Goal: Transaction & Acquisition: Book appointment/travel/reservation

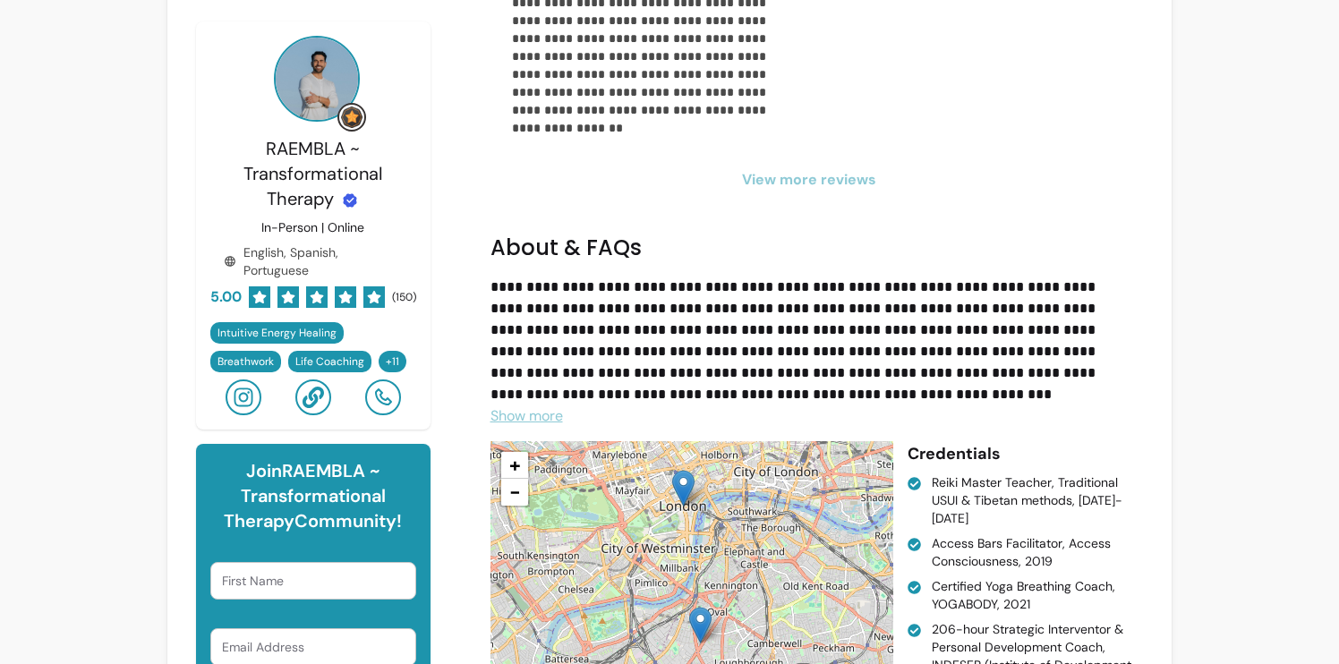
scroll to position [3536, 0]
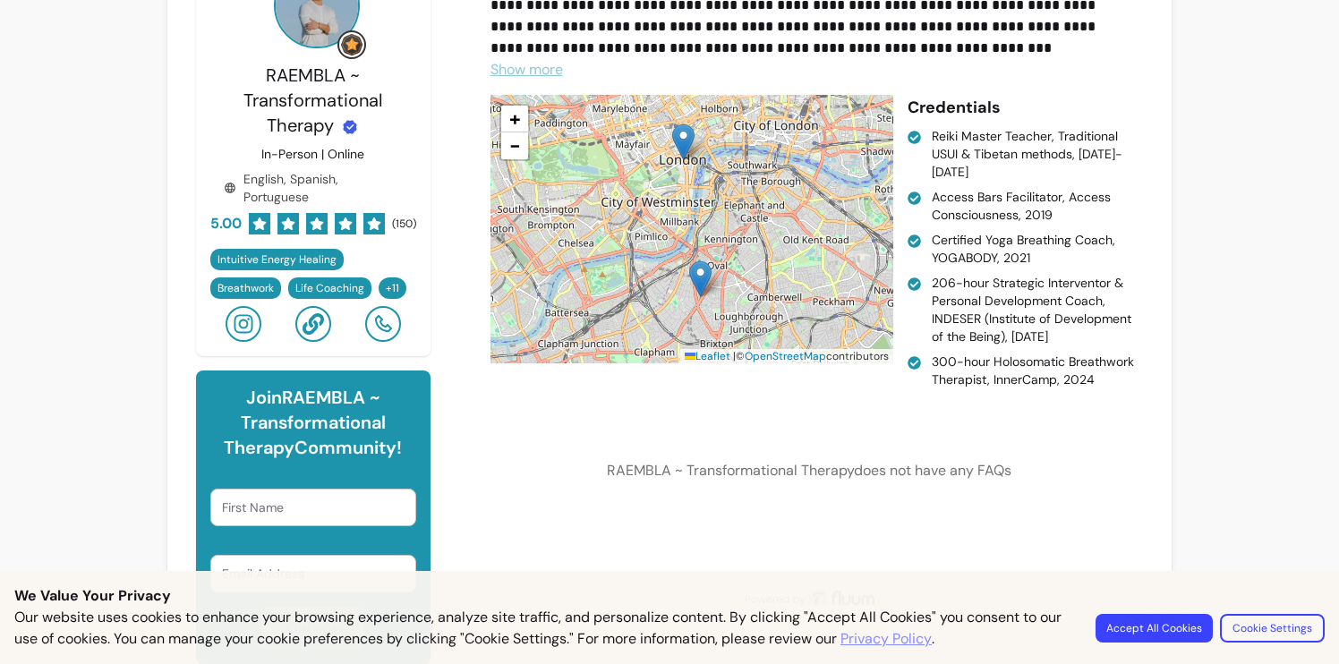
click at [1150, 620] on button "Accept All Cookies" at bounding box center [1153, 628] width 117 height 29
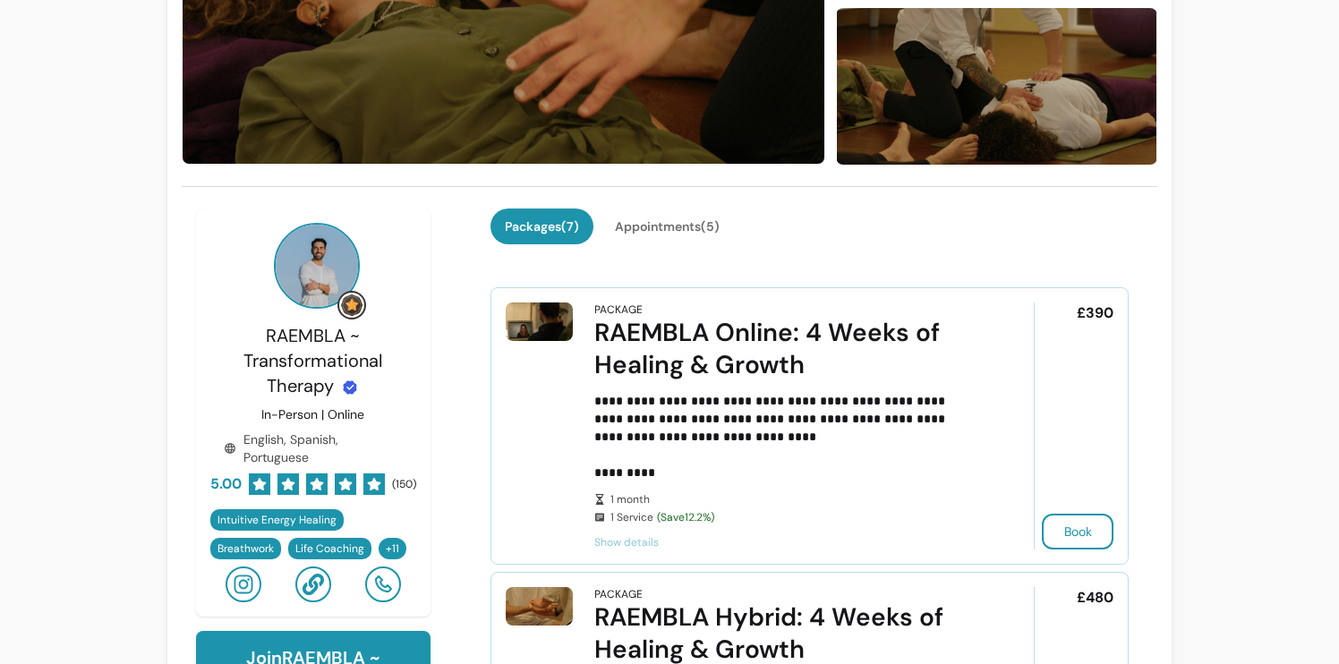
scroll to position [180, 0]
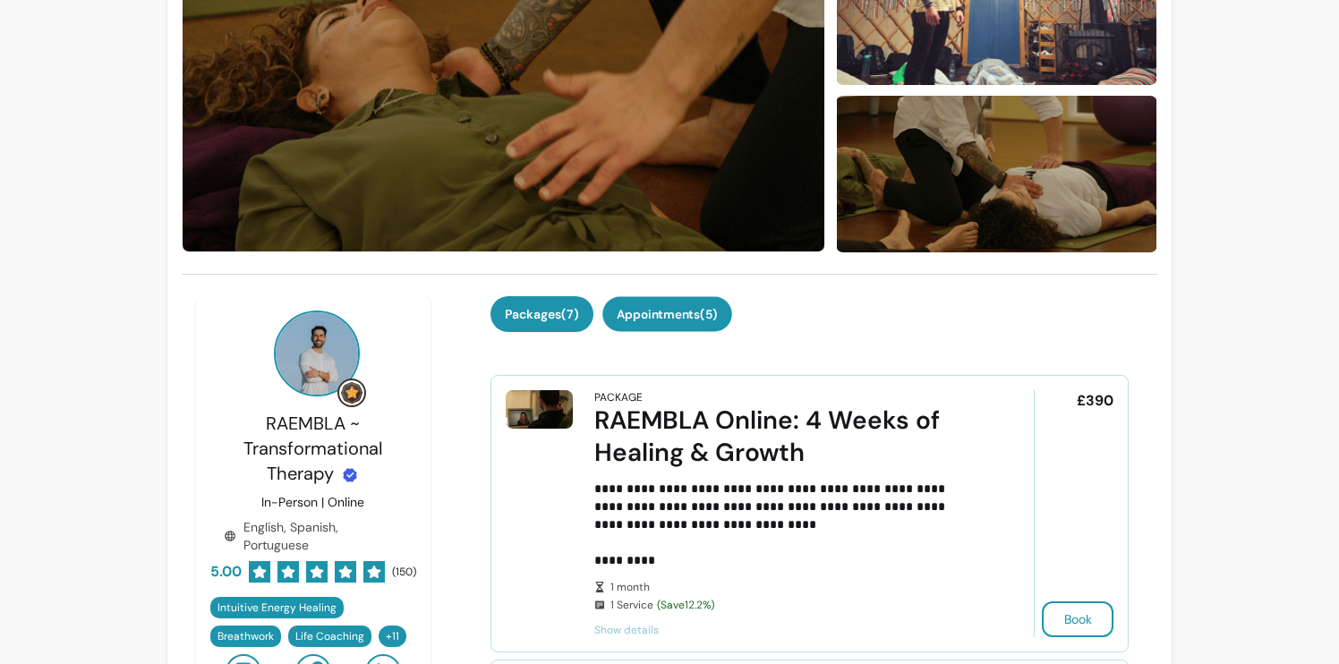
click at [707, 316] on button "Appointments ( 5 )" at bounding box center [667, 314] width 130 height 35
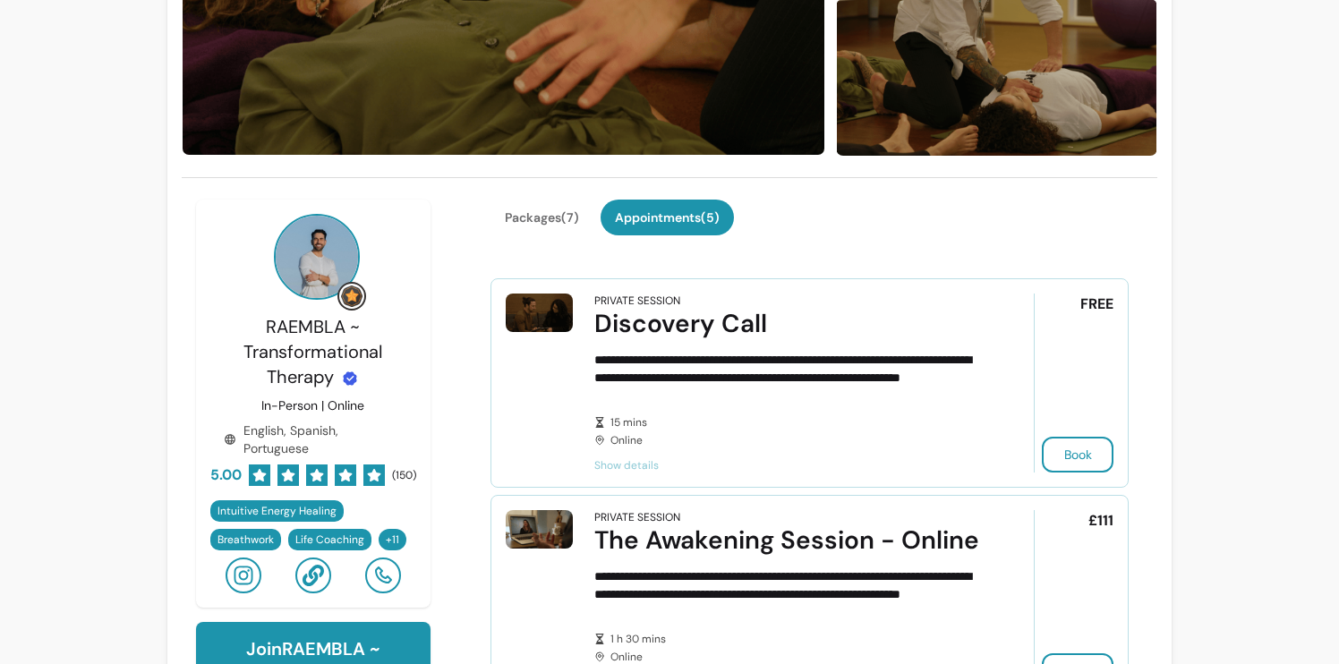
scroll to position [265, 0]
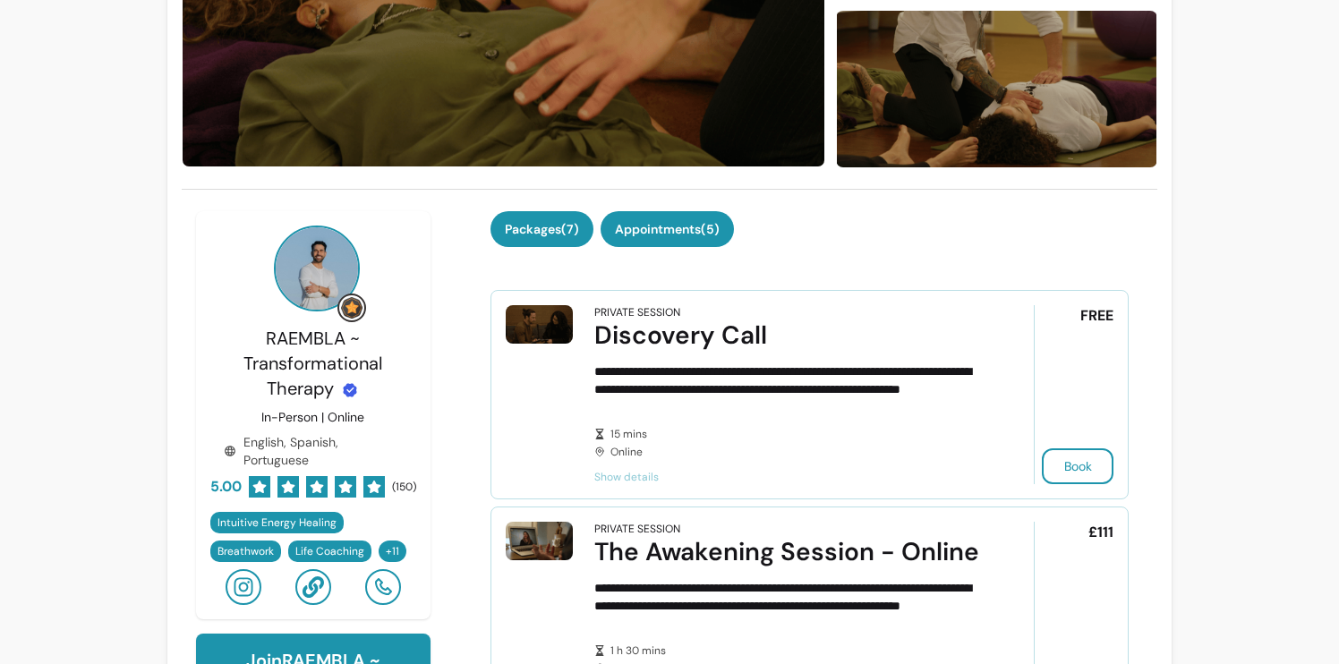
click at [533, 237] on button "Packages ( 7 )" at bounding box center [541, 229] width 103 height 36
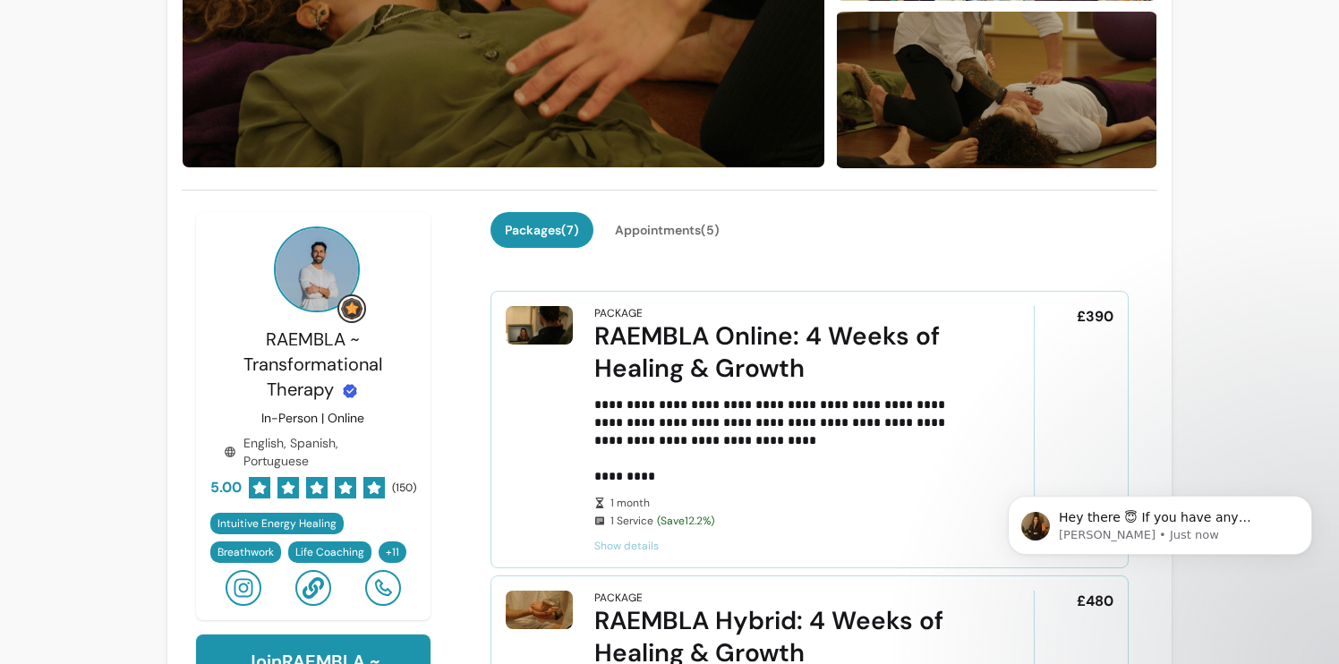
scroll to position [275, 0]
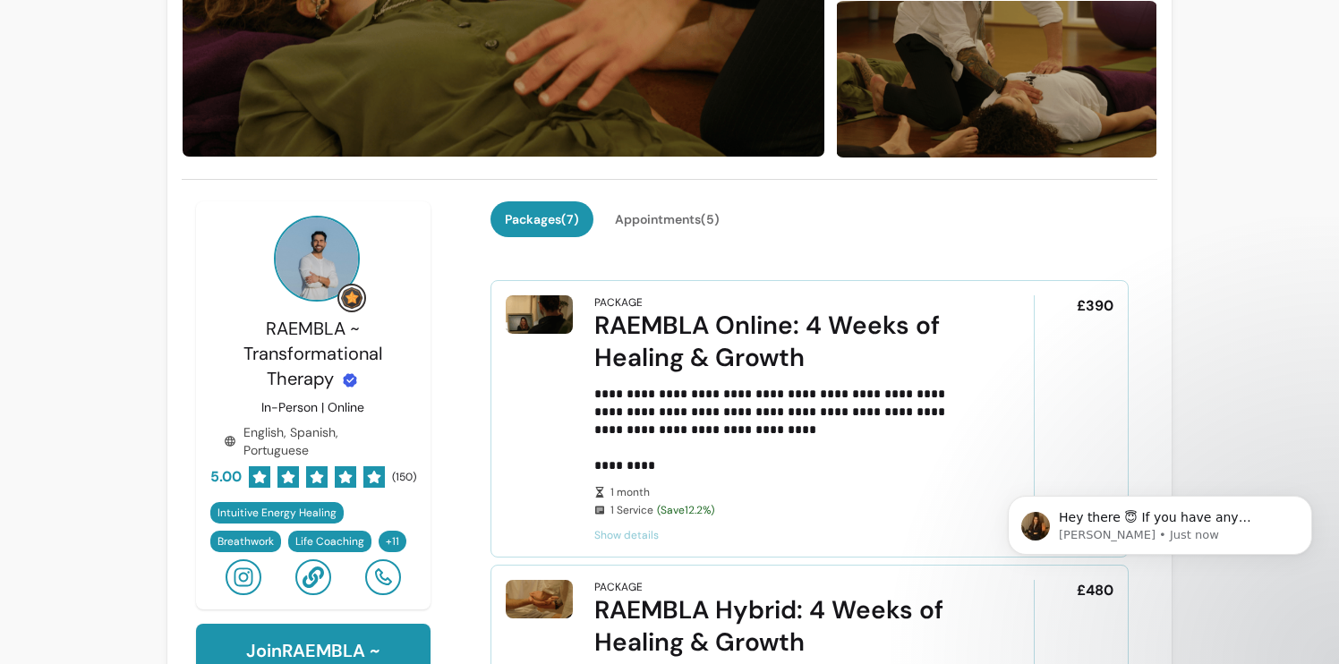
click at [1104, 241] on div "Packages ( 7 ) Appointments ( 5 )" at bounding box center [809, 229] width 639 height 57
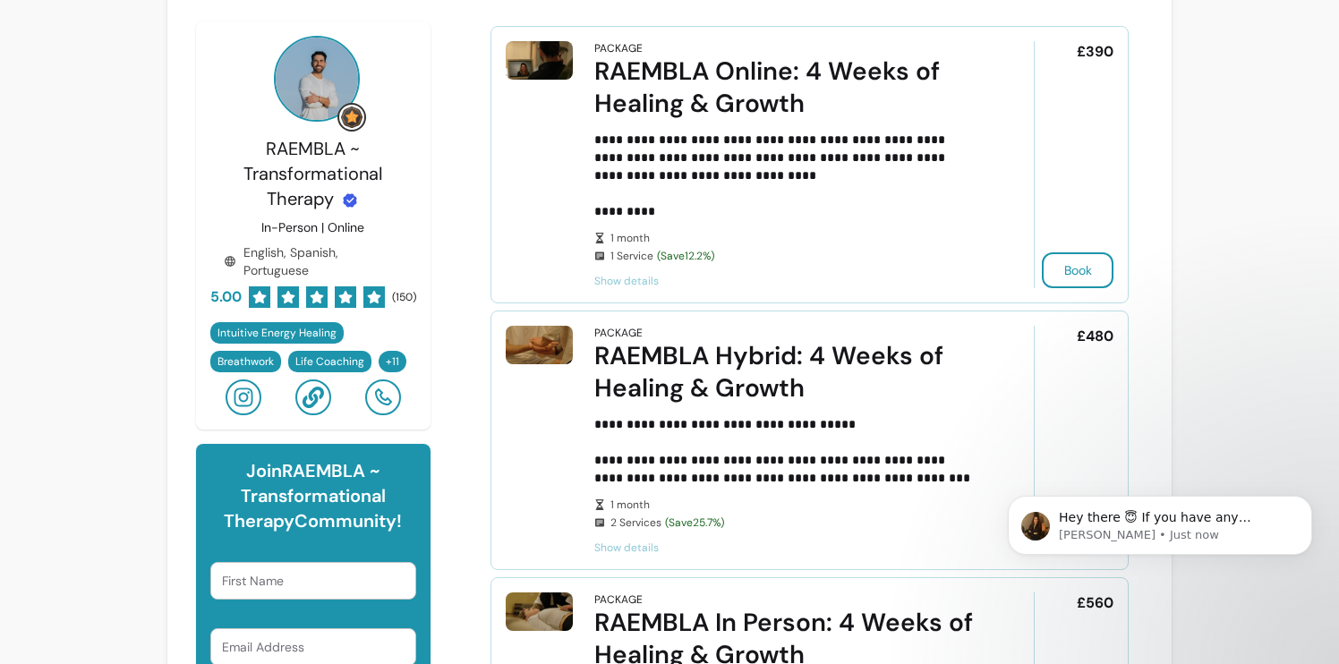
scroll to position [548, 0]
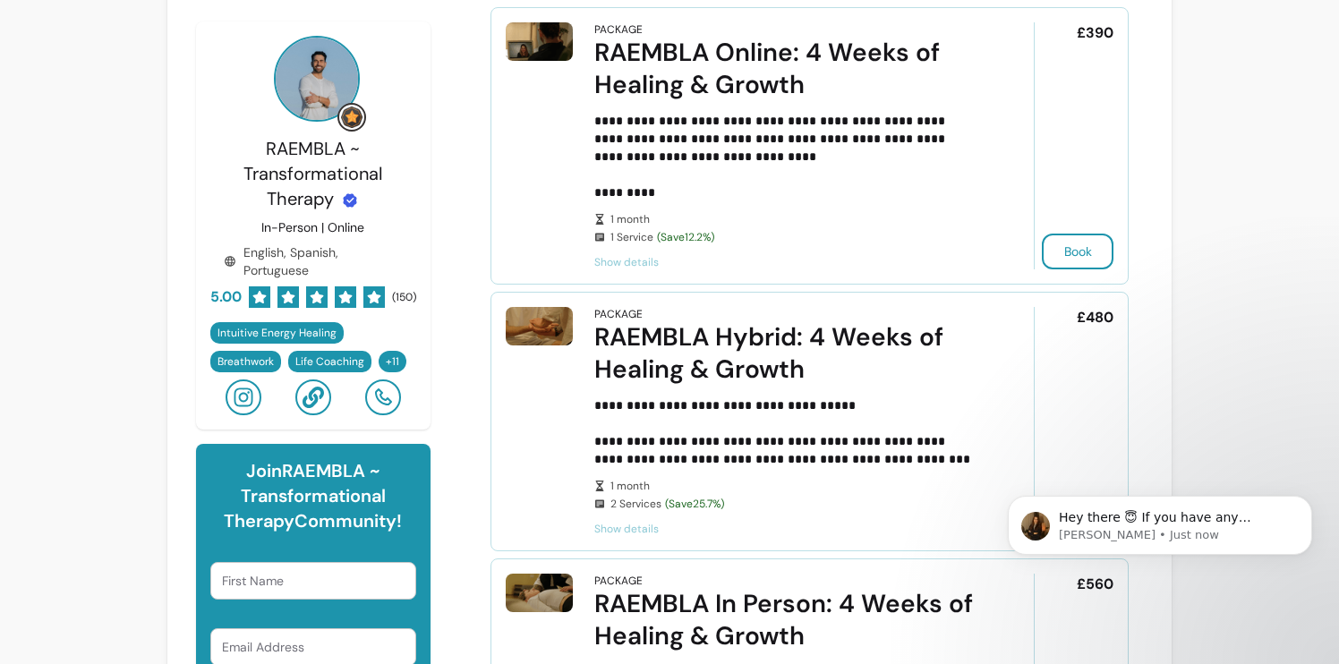
click at [616, 259] on span "Show details" at bounding box center [789, 262] width 390 height 14
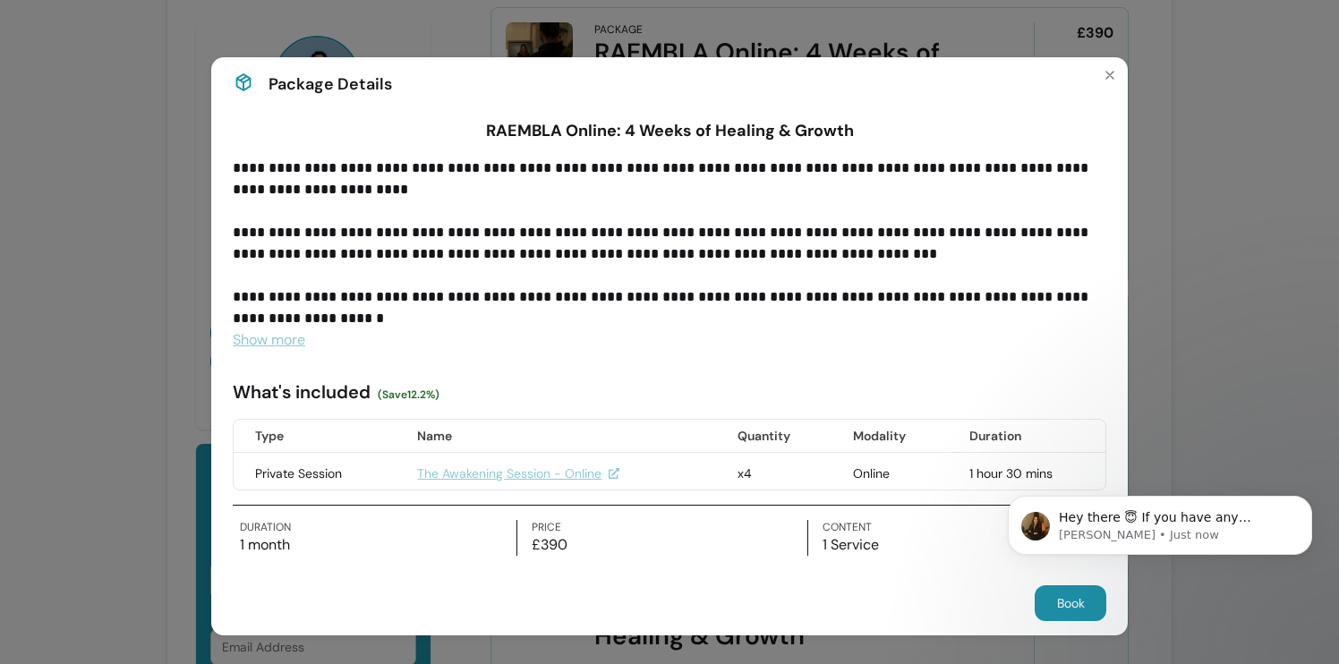
scroll to position [6, 0]
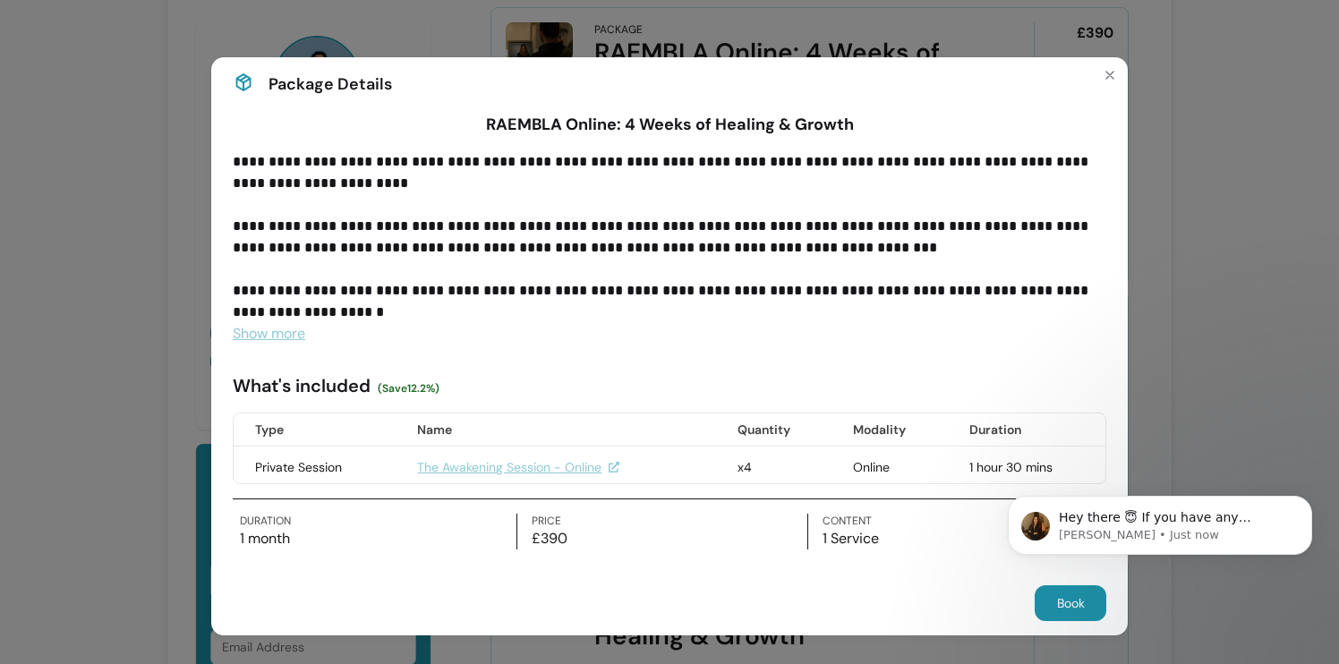
click at [279, 328] on span "Show more" at bounding box center [269, 333] width 72 height 19
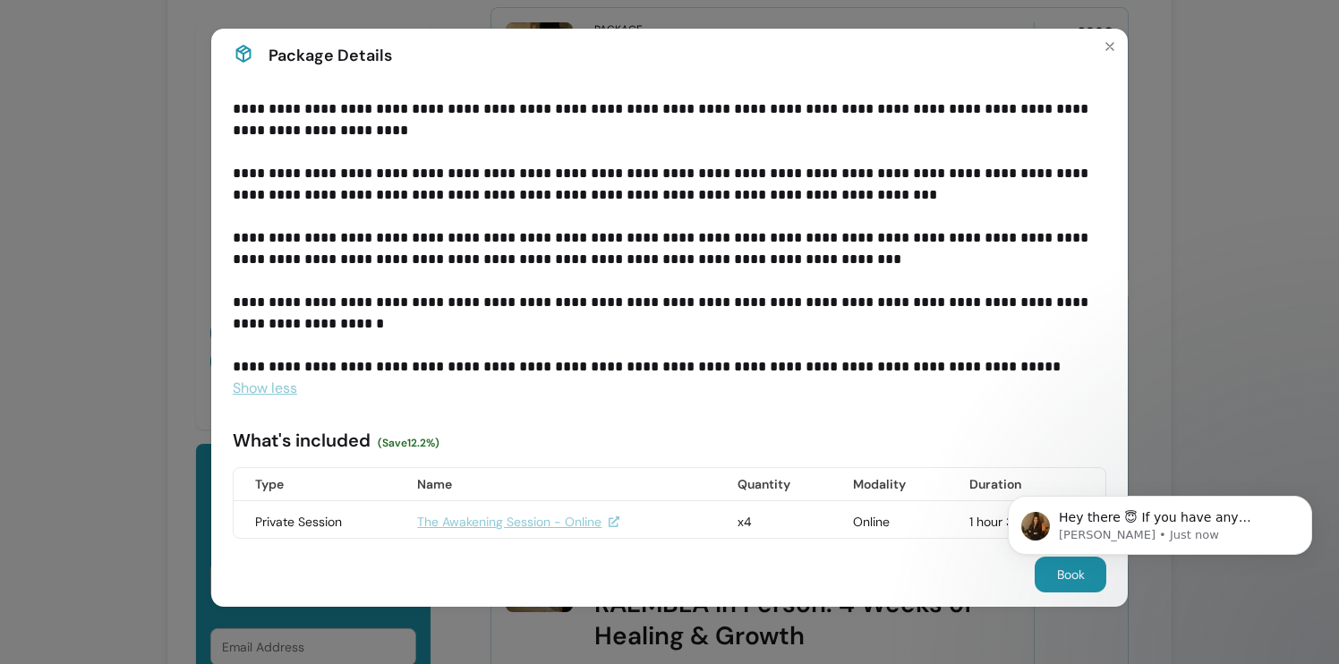
scroll to position [114, 0]
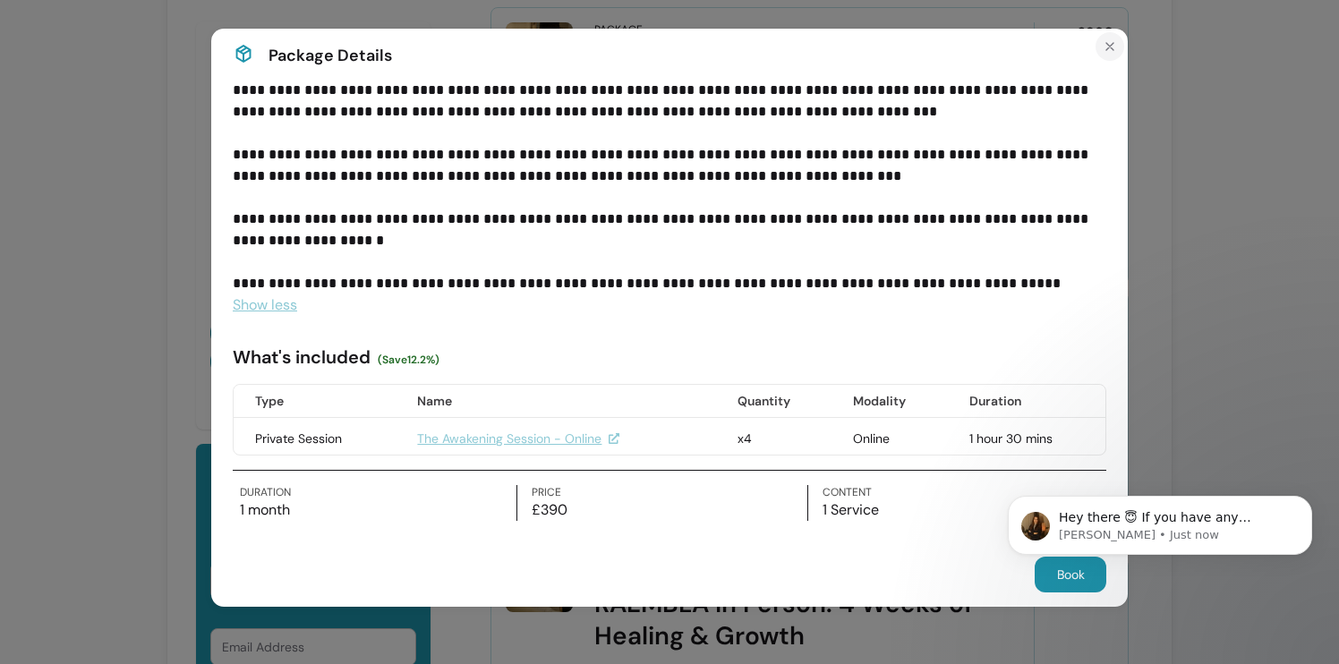
click at [1109, 43] on icon "Close" at bounding box center [1109, 46] width 14 height 14
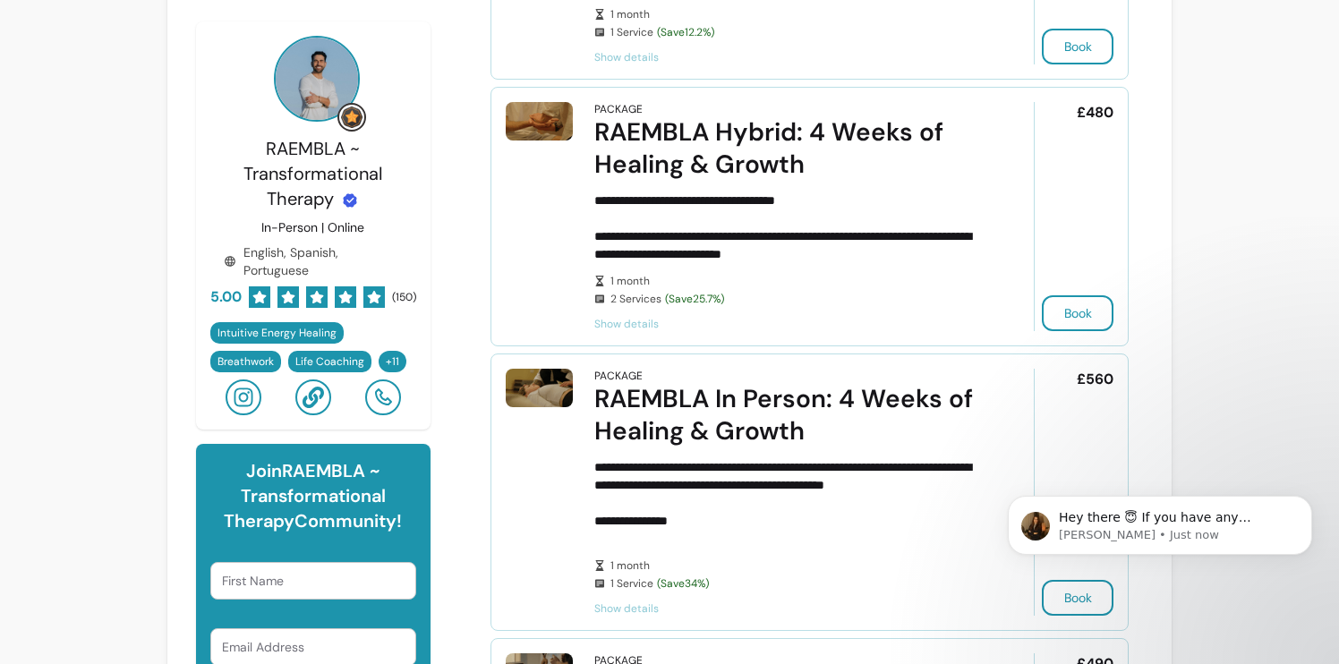
scroll to position [956, 0]
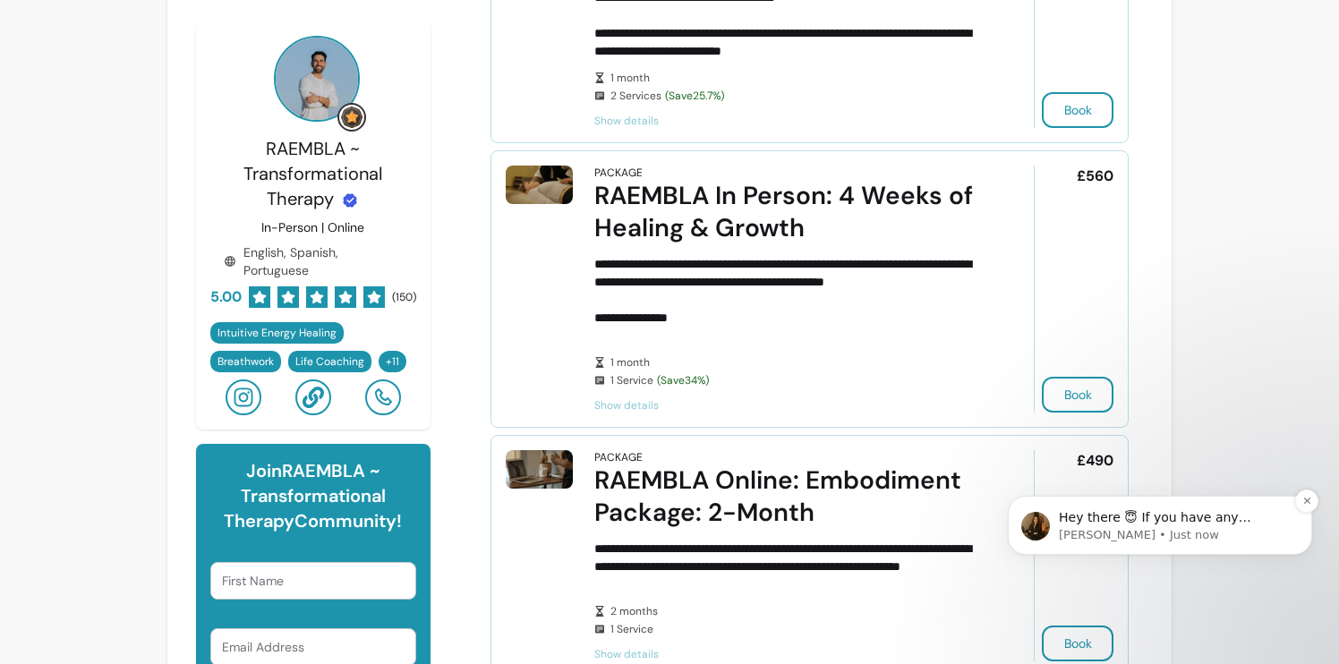
click at [1129, 535] on p "[PERSON_NAME] • Just now" at bounding box center [1173, 535] width 231 height 16
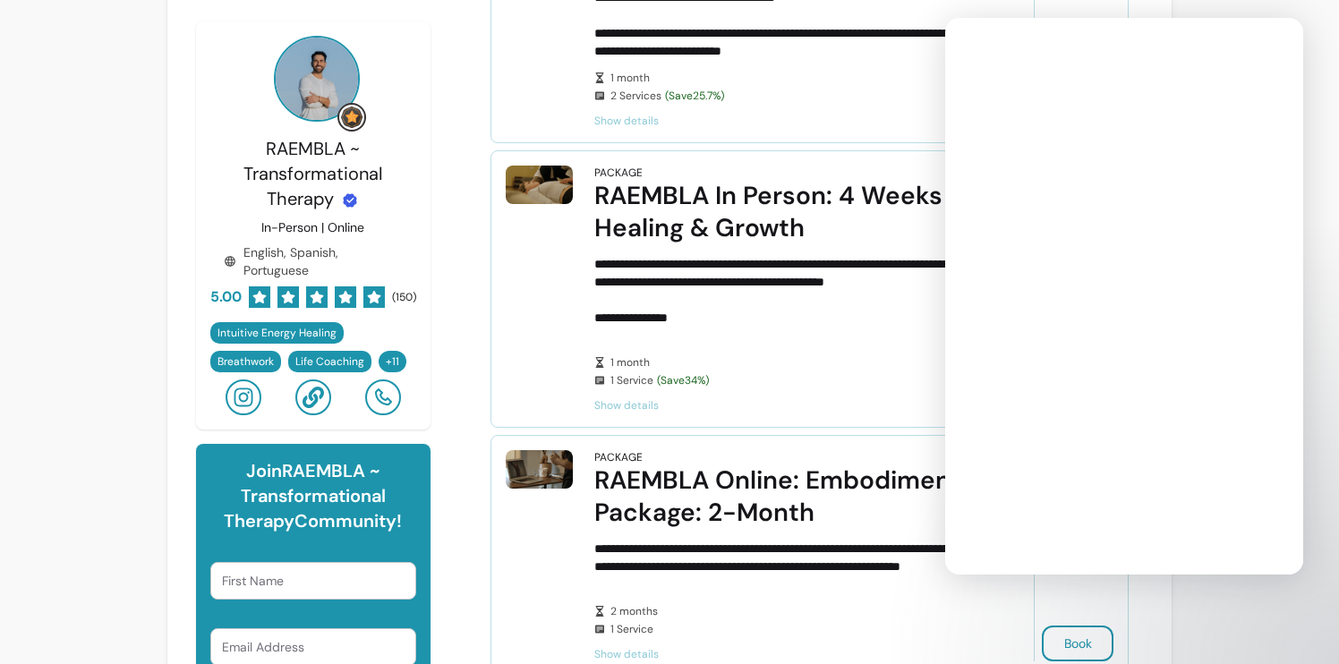
scroll to position [0, 0]
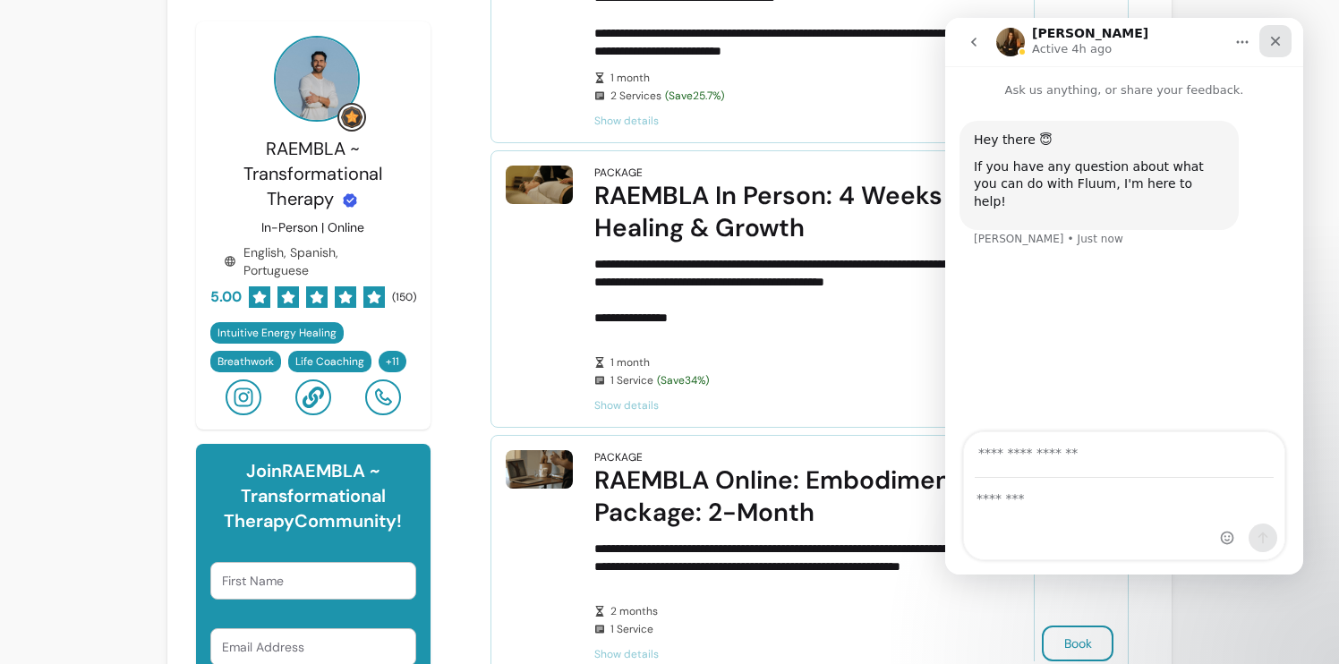
click at [1274, 47] on icon "Close" at bounding box center [1275, 41] width 14 height 14
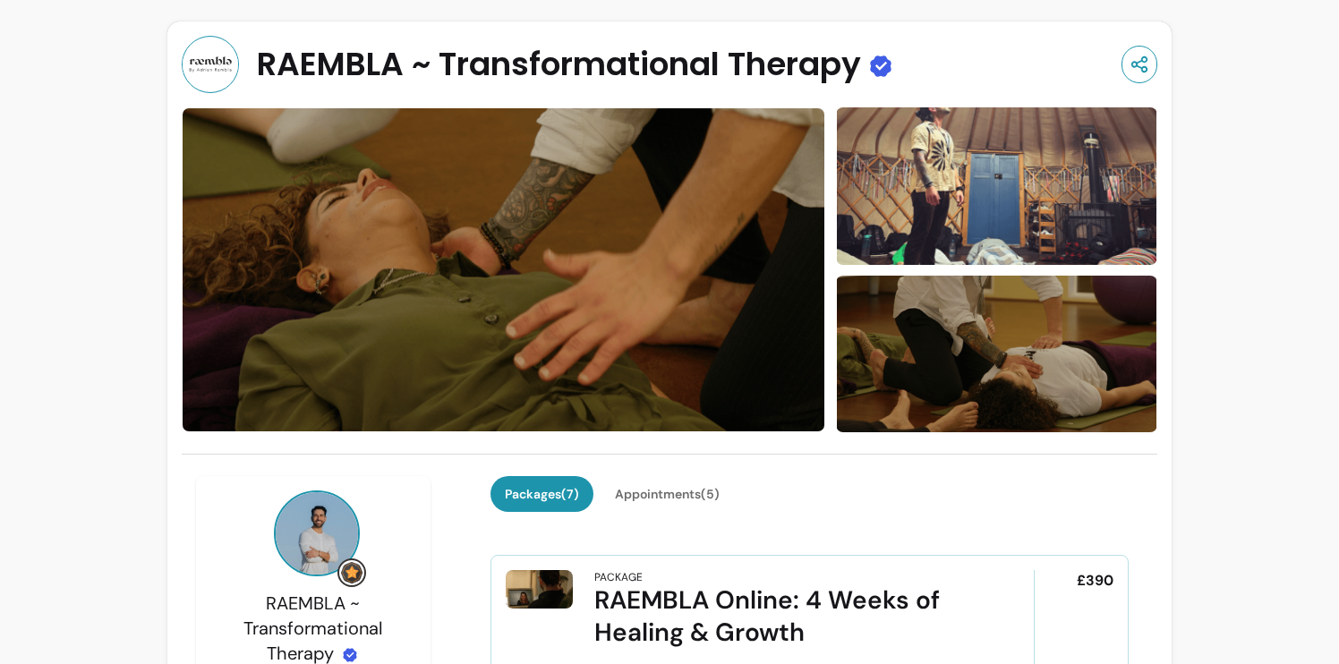
click at [822, 125] on div at bounding box center [669, 269] width 975 height 325
